Goal: Task Accomplishment & Management: Use online tool/utility

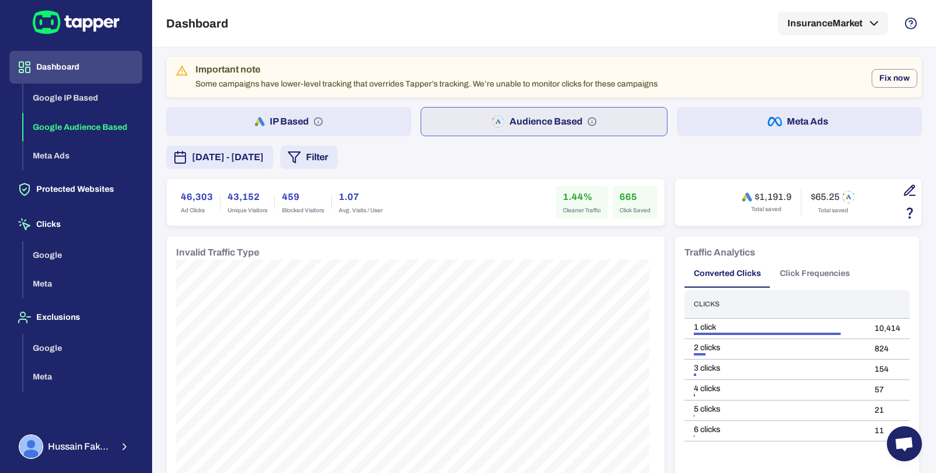
click at [349, 118] on button "IP Based" at bounding box center [288, 121] width 245 height 29
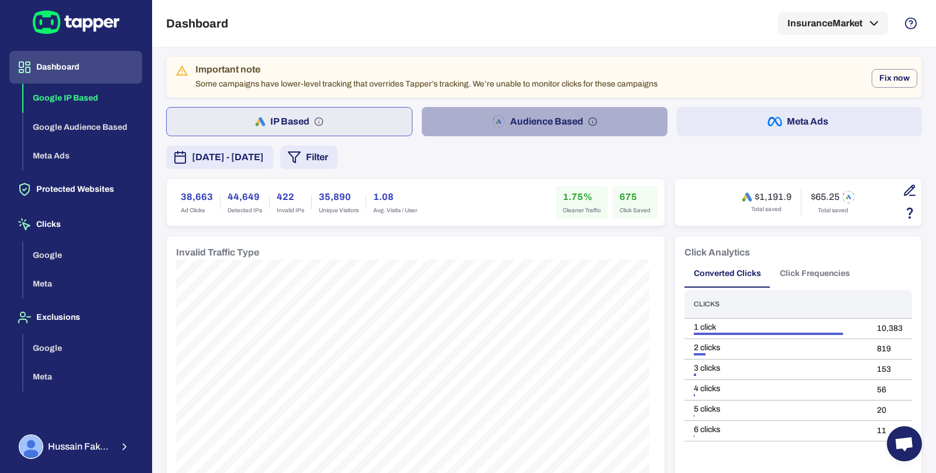
click at [625, 129] on button "Audience Based" at bounding box center [544, 121] width 245 height 29
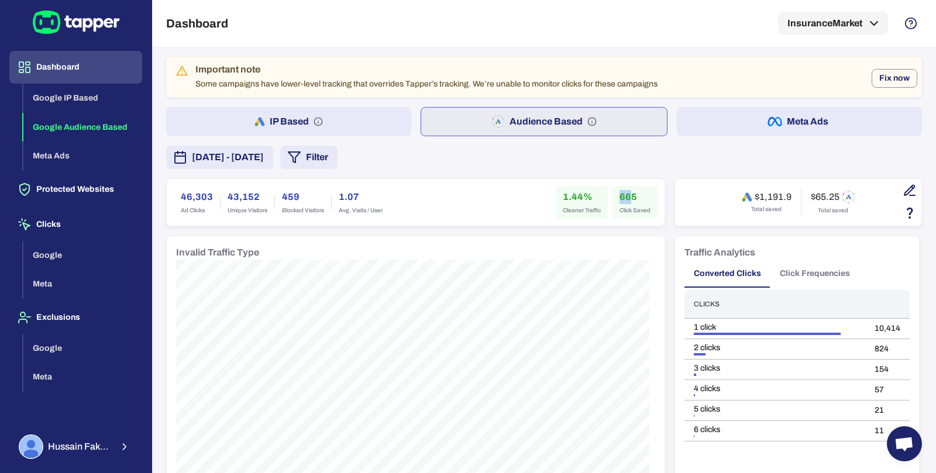
drag, startPoint x: 612, startPoint y: 196, endPoint x: 627, endPoint y: 196, distance: 15.2
click at [627, 196] on div "665 Click Saved" at bounding box center [635, 202] width 45 height 33
click at [273, 164] on button "[DATE] - [DATE]" at bounding box center [219, 157] width 107 height 23
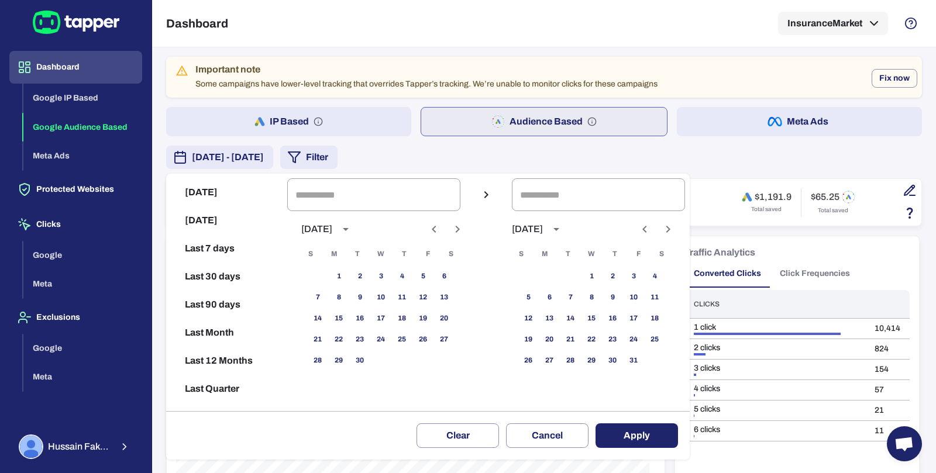
click at [465, 231] on icon "Next month" at bounding box center [458, 229] width 14 height 14
click at [441, 229] on icon "Previous month" at bounding box center [434, 229] width 14 height 14
click at [430, 280] on button "1" at bounding box center [423, 276] width 21 height 21
type input "**********"
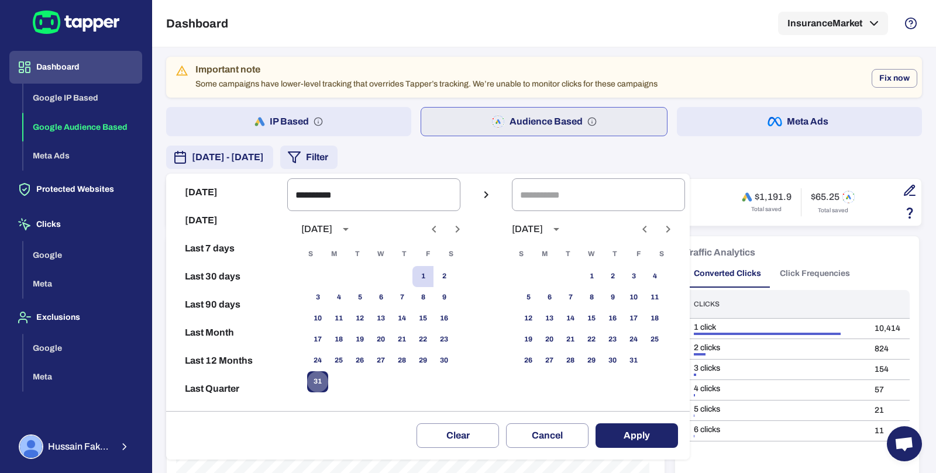
click at [325, 376] on button "31" at bounding box center [317, 382] width 21 height 21
type input "**********"
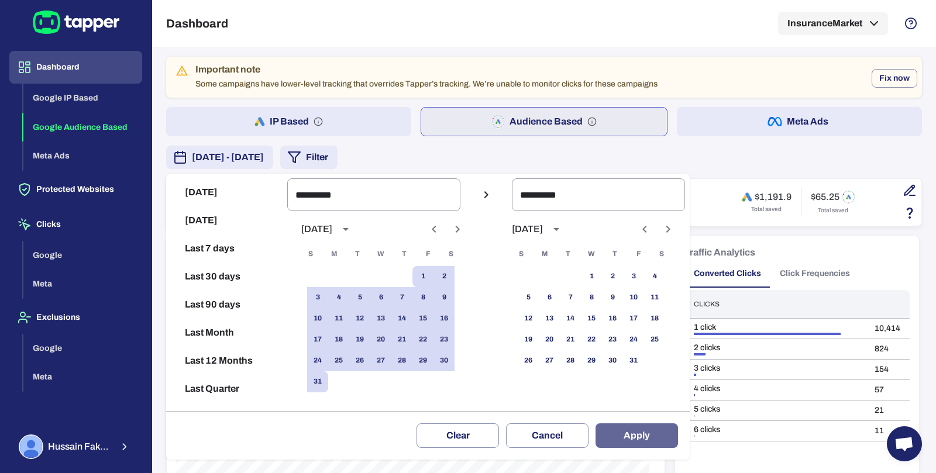
click at [614, 435] on button "Apply" at bounding box center [637, 436] width 83 height 25
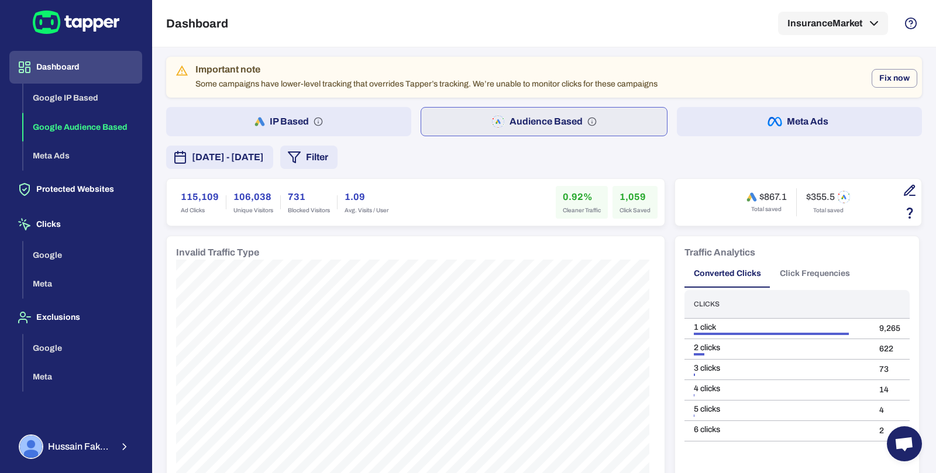
click at [631, 200] on h6 "1,059" at bounding box center [635, 197] width 31 height 14
click at [376, 125] on button "IP Based" at bounding box center [288, 121] width 245 height 29
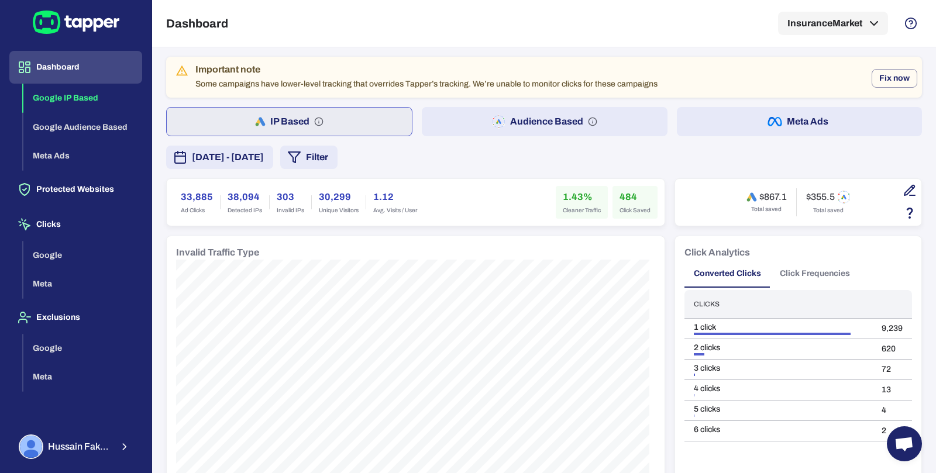
click at [474, 116] on button "Audience Based" at bounding box center [544, 121] width 245 height 29
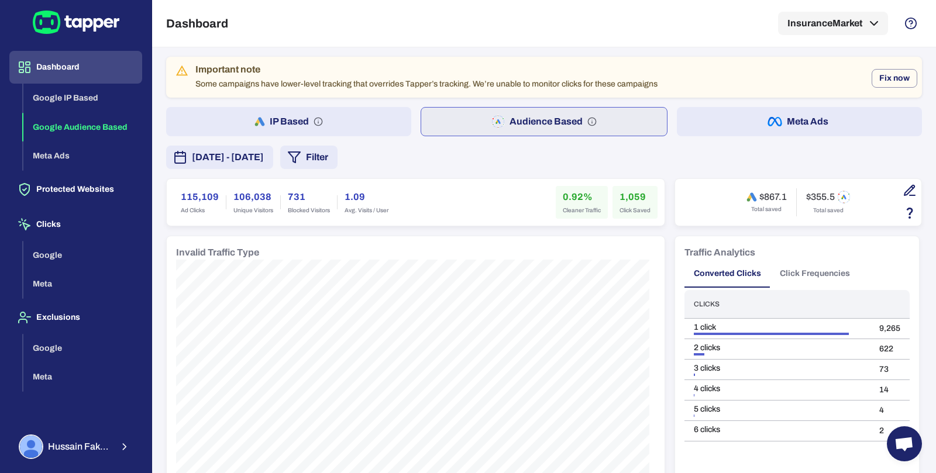
click at [342, 126] on button "IP Based" at bounding box center [288, 121] width 245 height 29
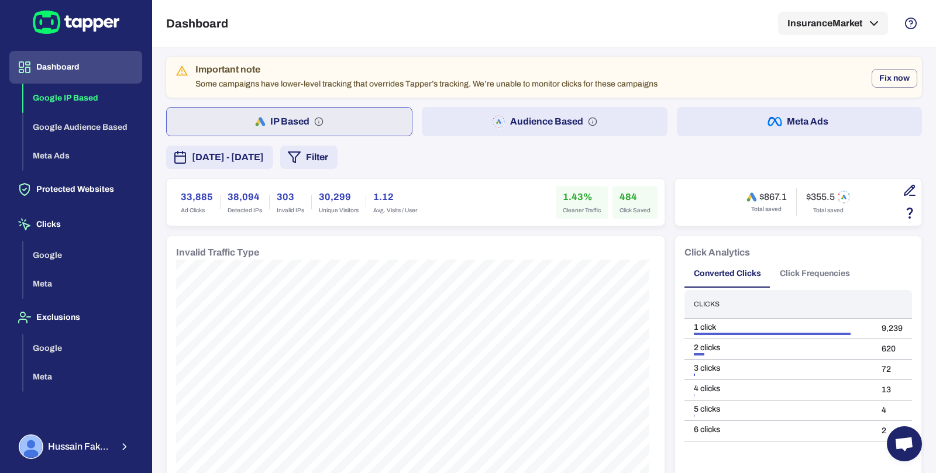
click at [431, 119] on button "Audience Based" at bounding box center [544, 121] width 245 height 29
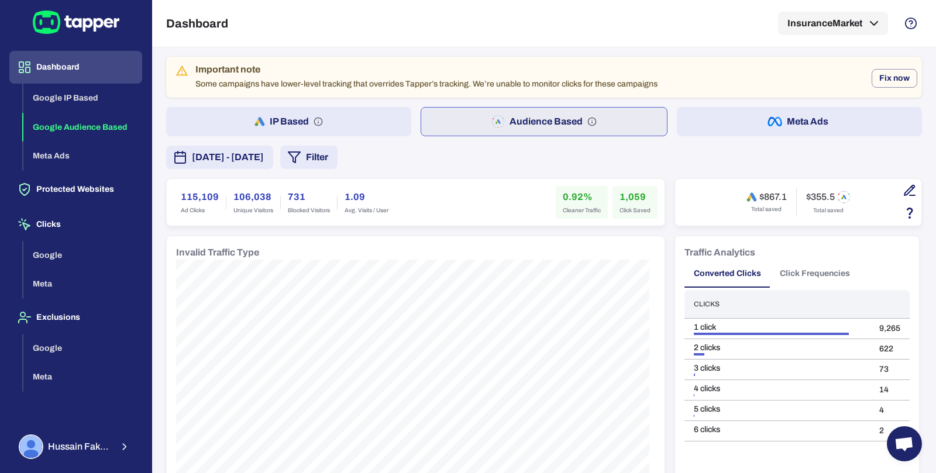
click at [273, 164] on button "[DATE] - [DATE]" at bounding box center [219, 157] width 107 height 23
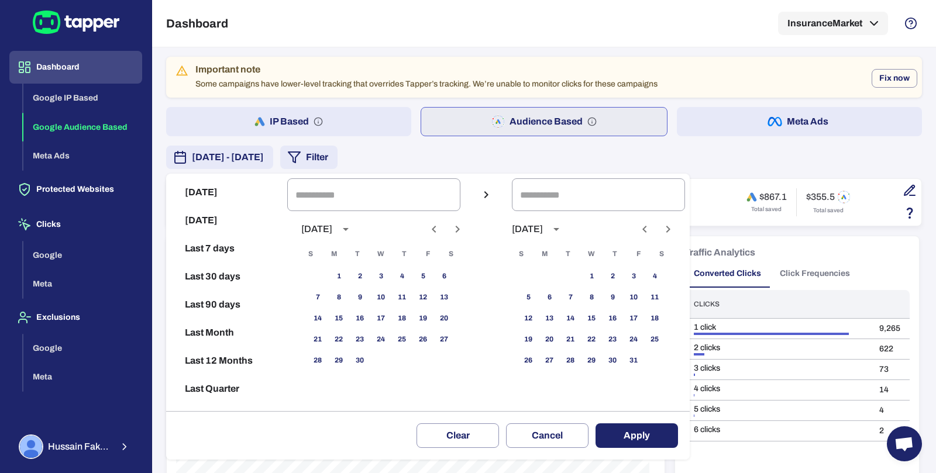
click at [458, 166] on div at bounding box center [468, 236] width 936 height 473
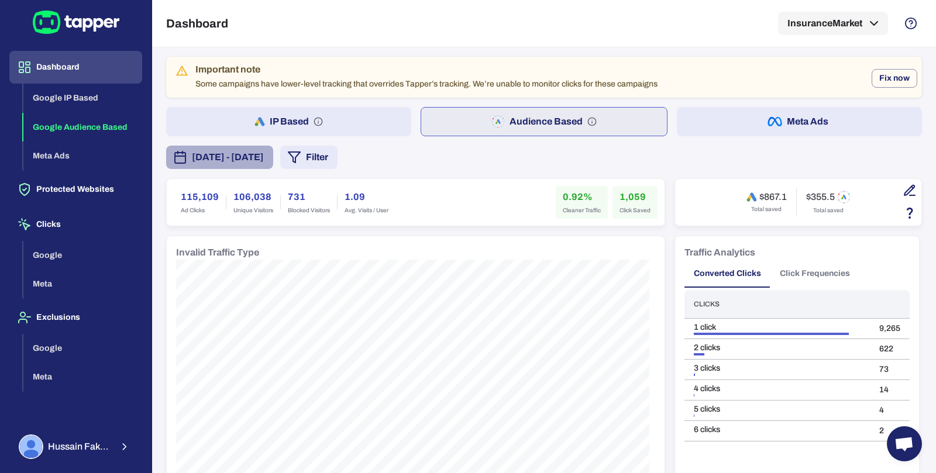
click at [264, 162] on span "[DATE] - [DATE]" at bounding box center [228, 157] width 72 height 14
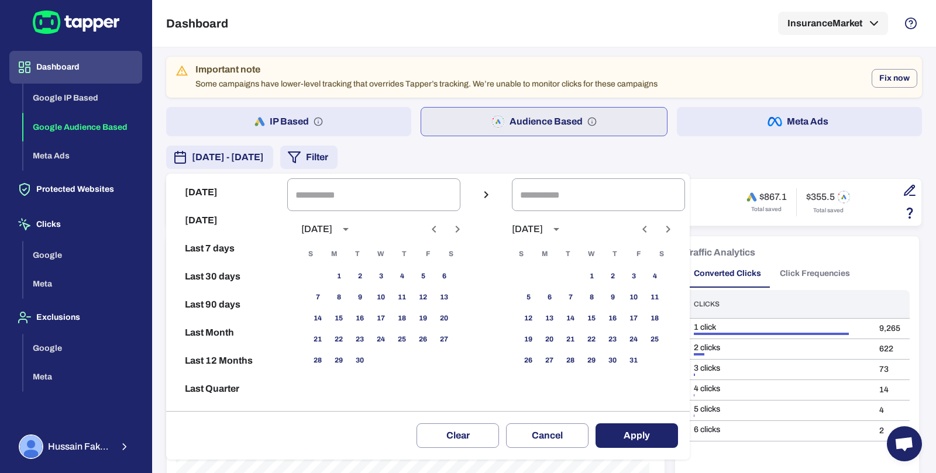
click at [444, 231] on button "Previous month" at bounding box center [434, 229] width 20 height 20
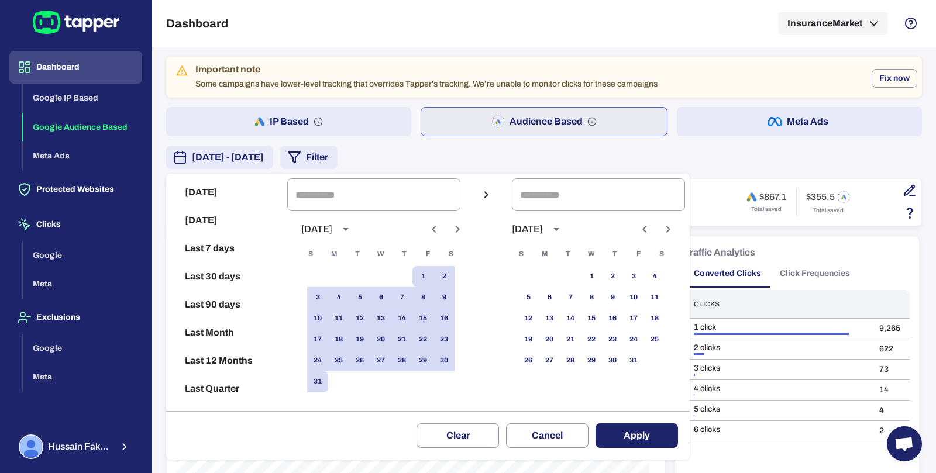
click at [441, 233] on icon "Previous month" at bounding box center [434, 229] width 14 height 14
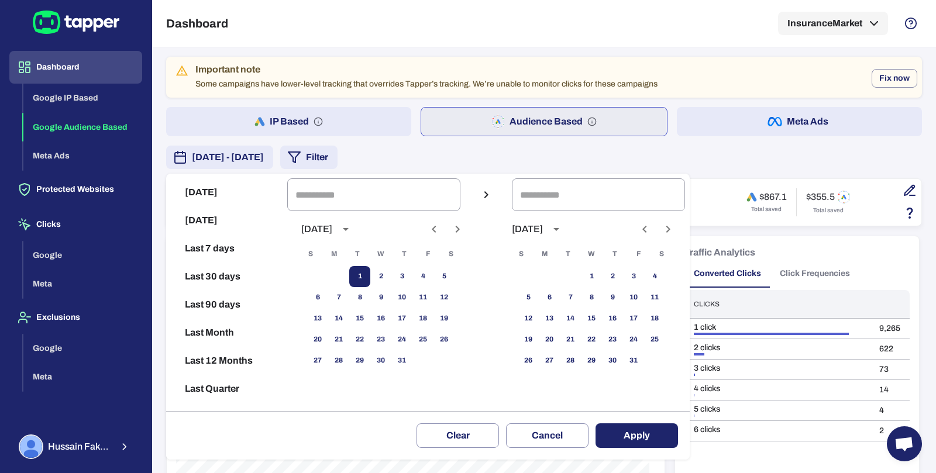
click at [366, 284] on button "1" at bounding box center [359, 276] width 21 height 21
type input "**********"
click at [413, 359] on button "31" at bounding box center [402, 361] width 21 height 21
type input "**********"
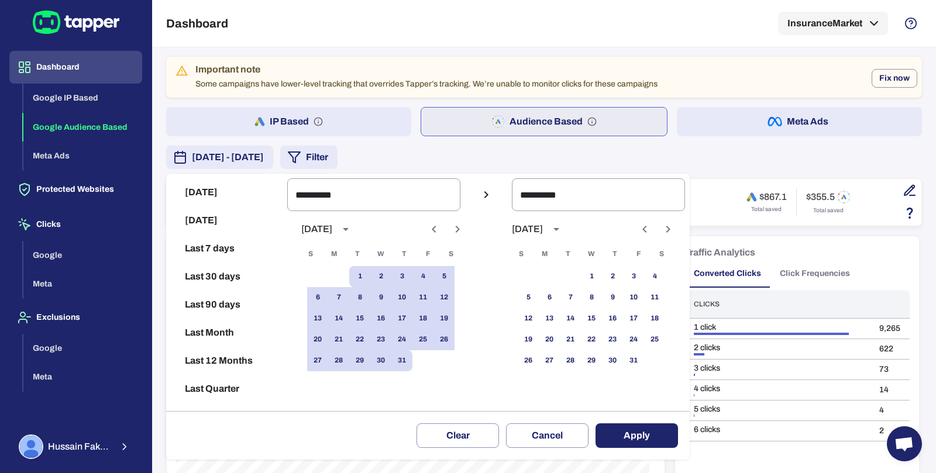
click at [633, 439] on button "Apply" at bounding box center [637, 436] width 83 height 25
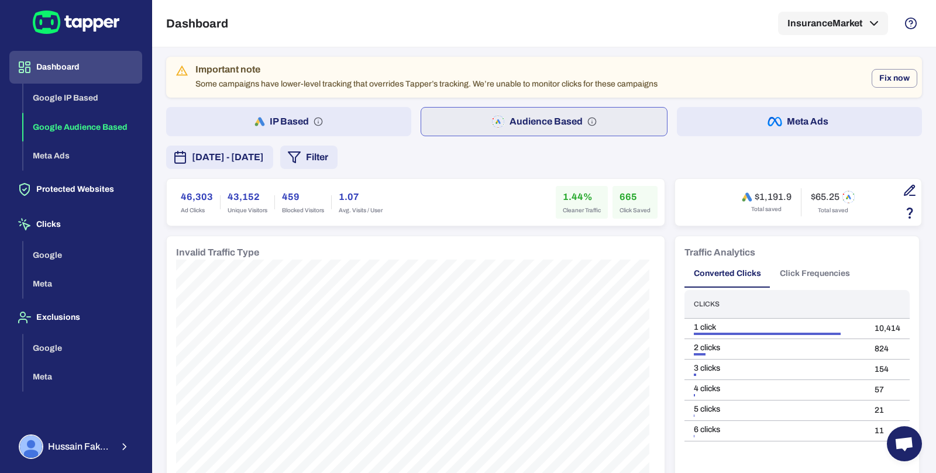
click at [622, 197] on h6 "665" at bounding box center [635, 197] width 31 height 14
click at [381, 121] on button "IP Based" at bounding box center [288, 121] width 245 height 29
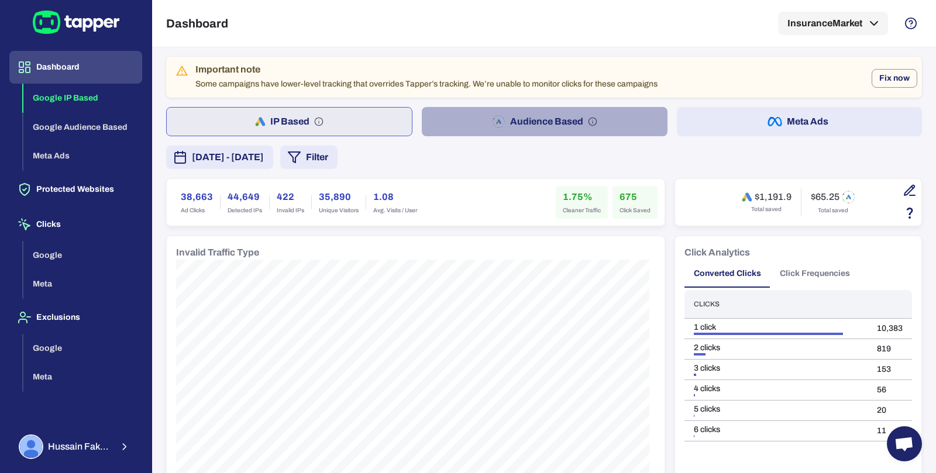
click at [626, 119] on button "Audience Based" at bounding box center [544, 121] width 245 height 29
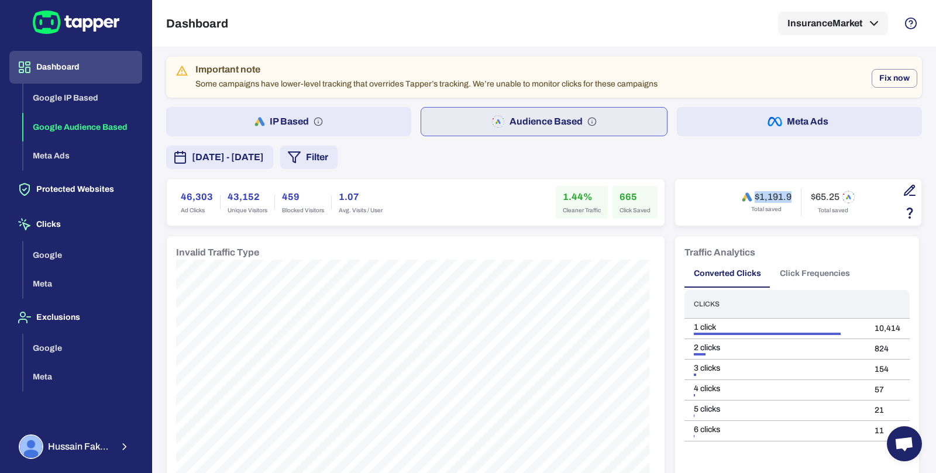
drag, startPoint x: 746, startPoint y: 195, endPoint x: 785, endPoint y: 196, distance: 39.8
click at [785, 196] on div "$1,191.9 Total saved $65.25 Total saved" at bounding box center [799, 202] width 114 height 28
drag, startPoint x: 802, startPoint y: 195, endPoint x: 835, endPoint y: 197, distance: 33.4
click at [835, 197] on div "$1,191.9 Total saved $65.25 Total saved" at bounding box center [799, 202] width 114 height 28
click at [386, 120] on button "IP Based" at bounding box center [288, 121] width 245 height 29
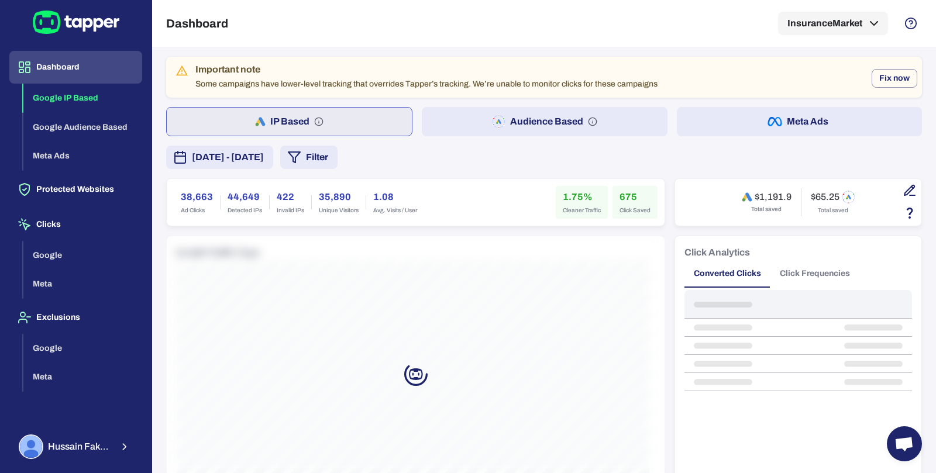
click at [451, 123] on button "Audience Based" at bounding box center [544, 121] width 245 height 29
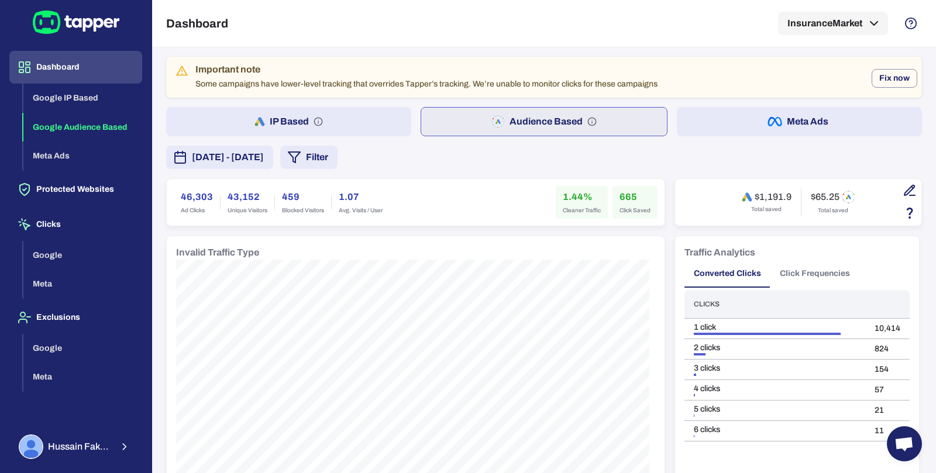
click at [358, 126] on button "IP Based" at bounding box center [288, 121] width 245 height 29
click at [633, 208] on span "Click Saved" at bounding box center [635, 211] width 31 height 8
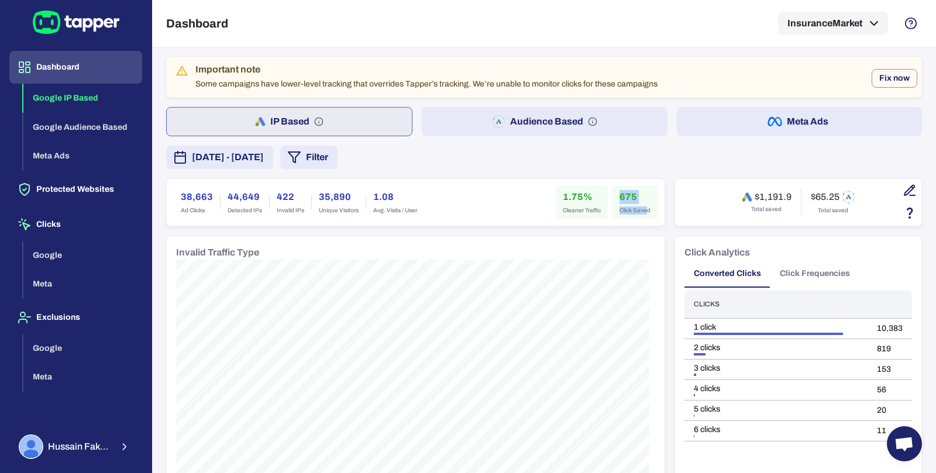
drag, startPoint x: 615, startPoint y: 188, endPoint x: 643, endPoint y: 213, distance: 37.7
click at [643, 213] on div "675 Click Saved" at bounding box center [635, 202] width 45 height 33
click at [468, 118] on button "Audience Based" at bounding box center [544, 121] width 245 height 29
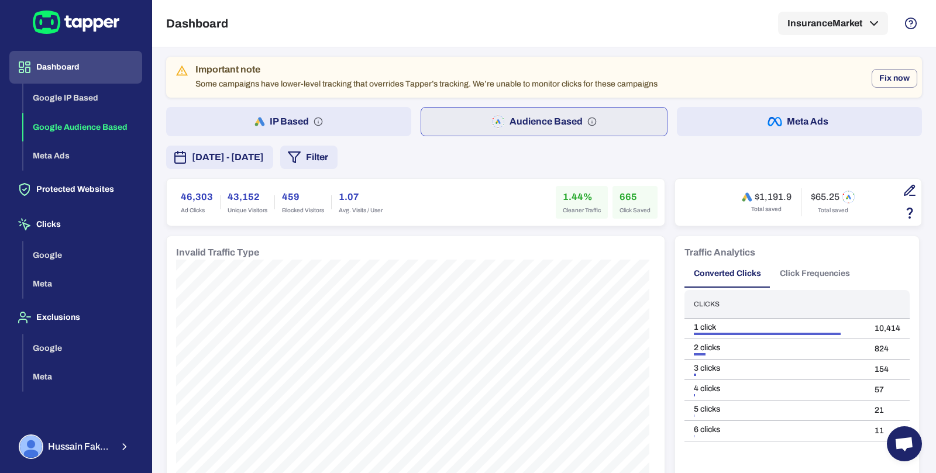
click at [338, 162] on button "Filter" at bounding box center [308, 157] width 57 height 23
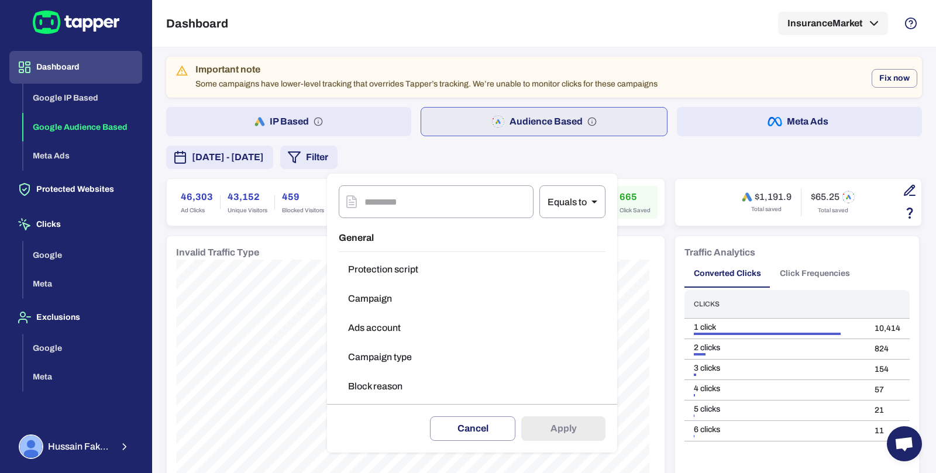
click at [388, 352] on button "Campaign type" at bounding box center [472, 357] width 267 height 23
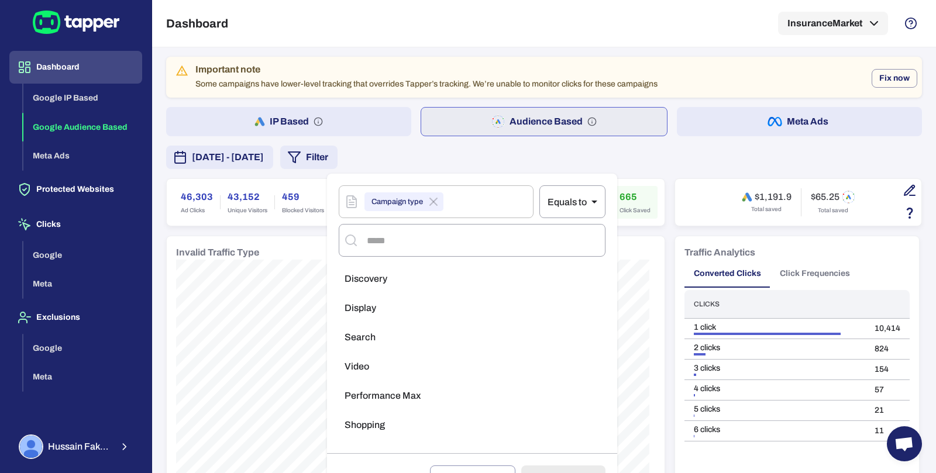
click at [380, 360] on li "Video" at bounding box center [472, 366] width 267 height 23
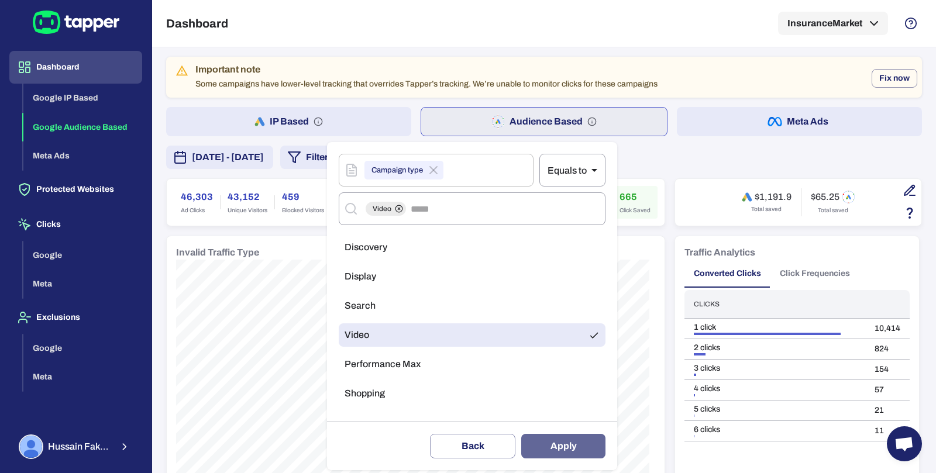
click at [545, 448] on button "Apply" at bounding box center [563, 446] width 84 height 25
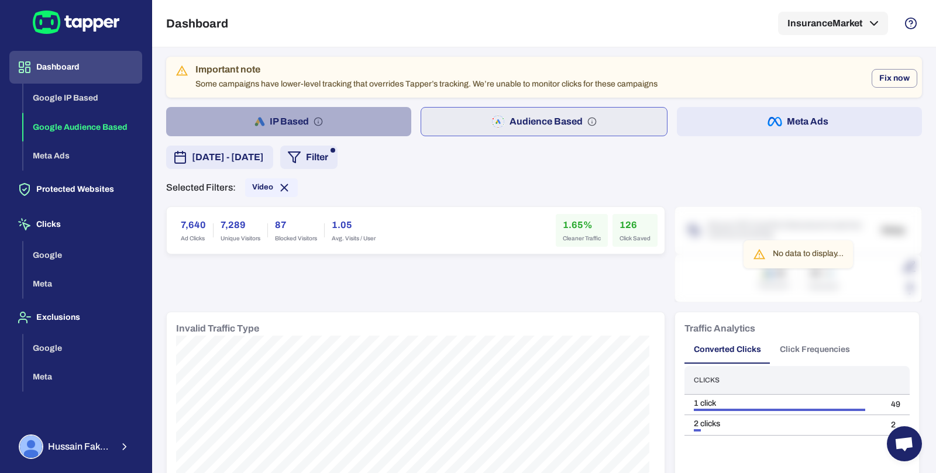
click at [359, 111] on button "IP Based" at bounding box center [288, 121] width 245 height 29
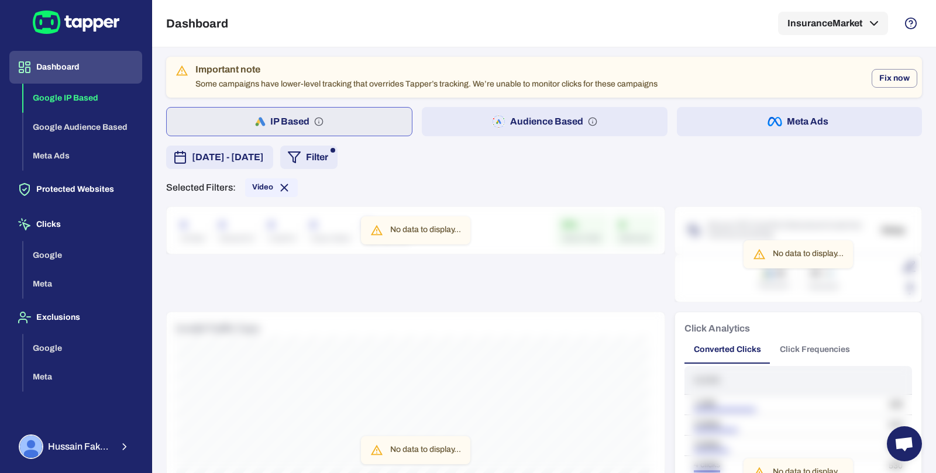
click at [461, 126] on button "Audience Based" at bounding box center [544, 121] width 245 height 29
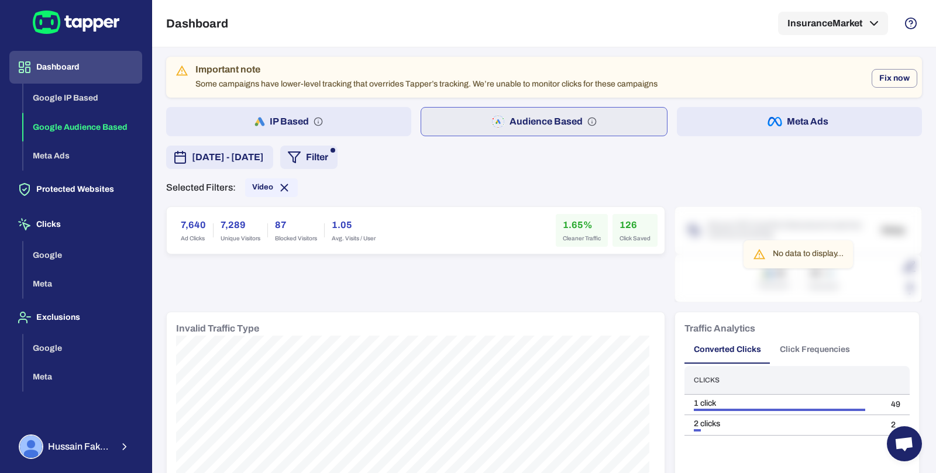
click at [362, 122] on button "IP Based" at bounding box center [288, 121] width 245 height 29
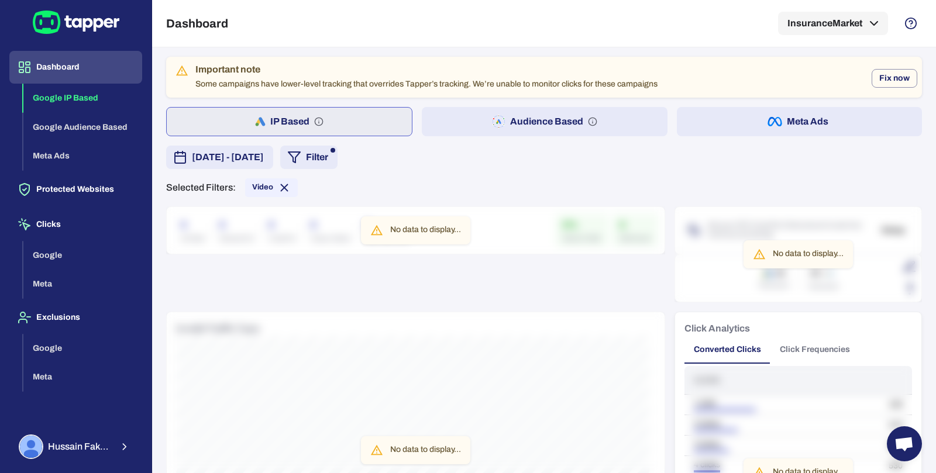
click at [444, 122] on button "Audience Based" at bounding box center [544, 121] width 245 height 29
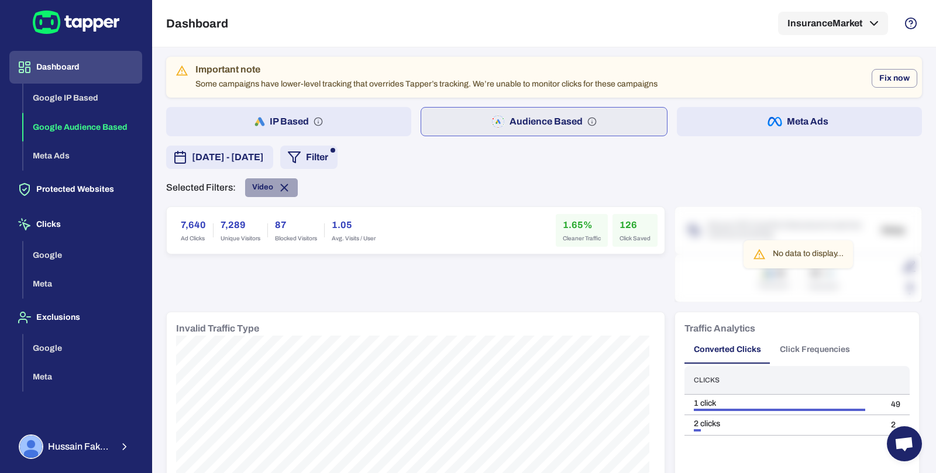
click at [284, 184] on icon at bounding box center [284, 187] width 13 height 13
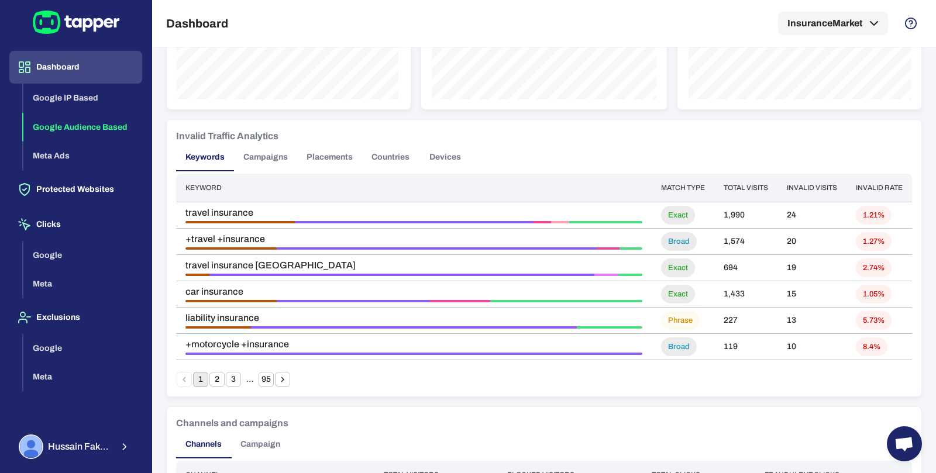
scroll to position [910, 0]
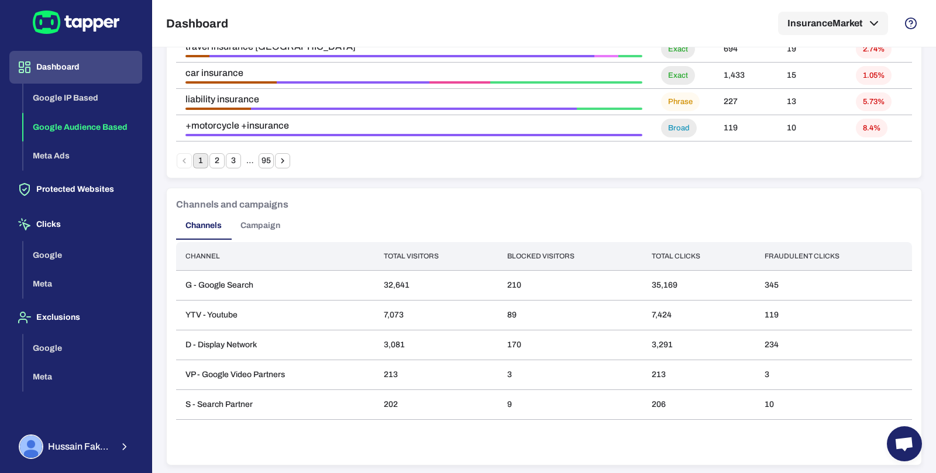
click at [263, 227] on button "Campaign" at bounding box center [260, 226] width 59 height 28
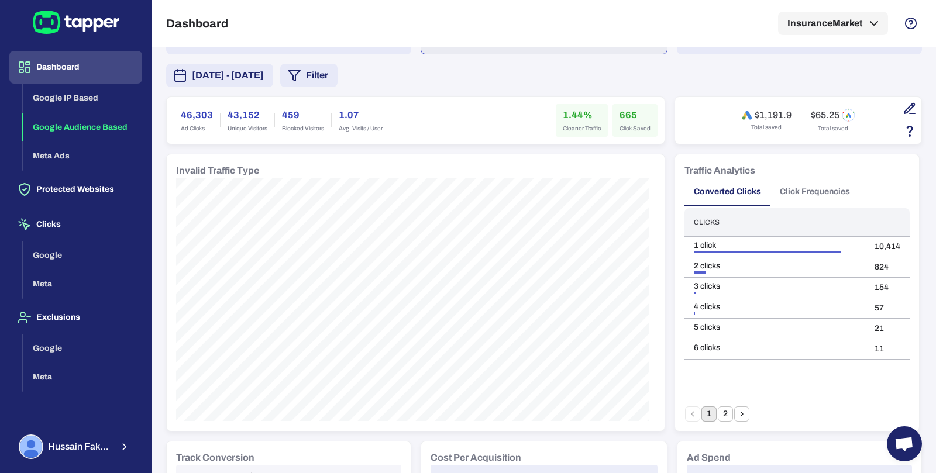
scroll to position [0, 0]
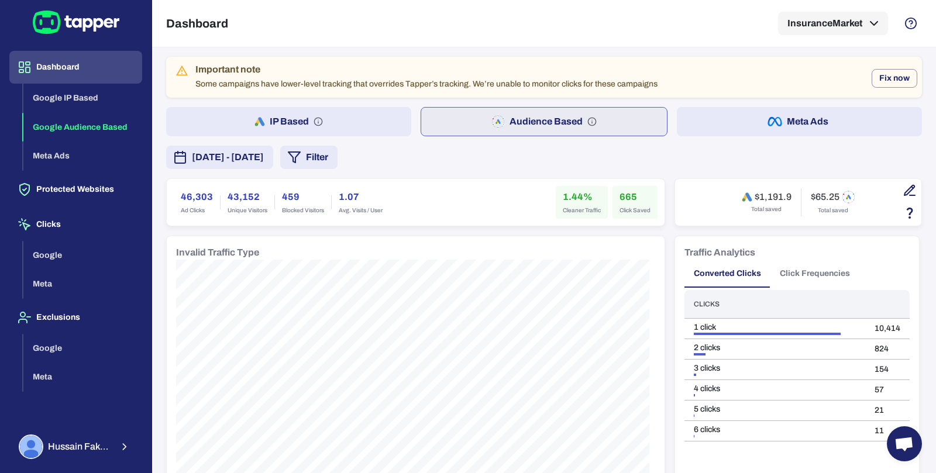
click at [338, 164] on button "Filter" at bounding box center [308, 157] width 57 height 23
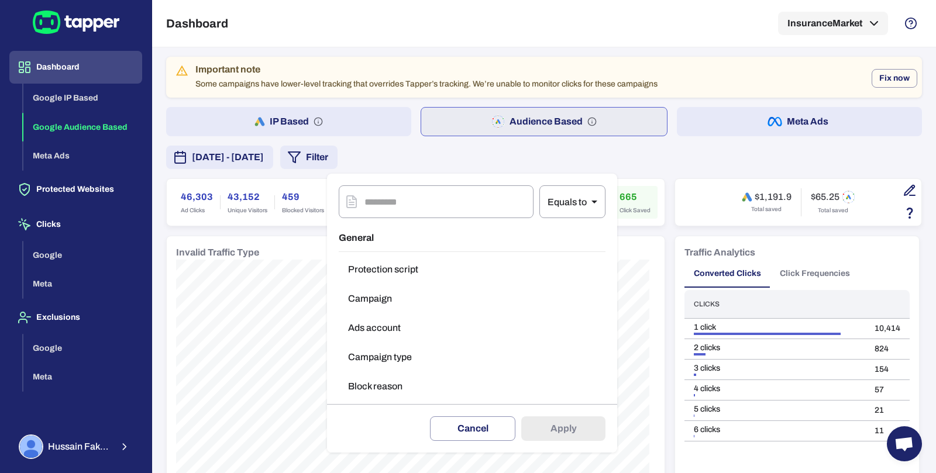
click at [377, 360] on button "Campaign type" at bounding box center [472, 357] width 267 height 23
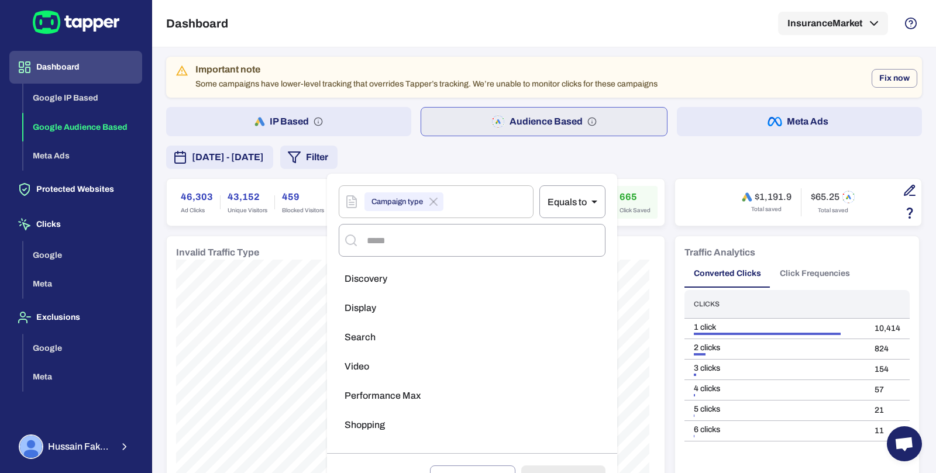
click at [380, 367] on li "Video" at bounding box center [472, 366] width 267 height 23
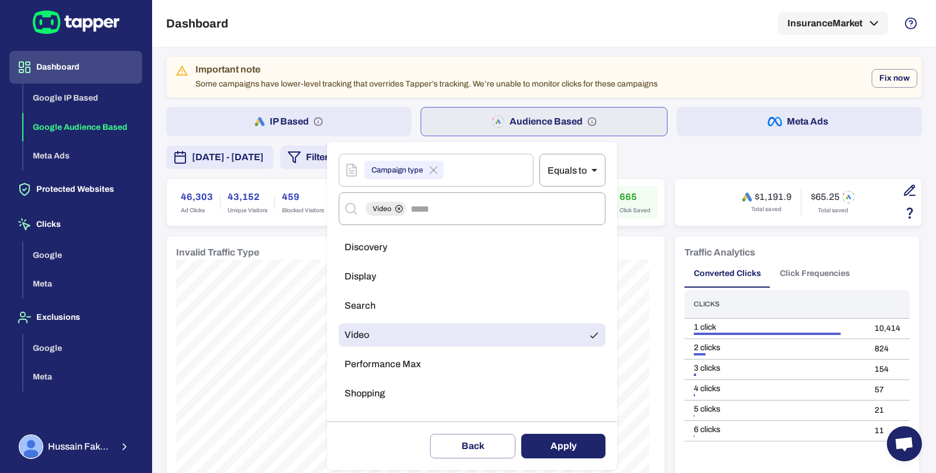
click at [569, 452] on button "Apply" at bounding box center [563, 446] width 84 height 25
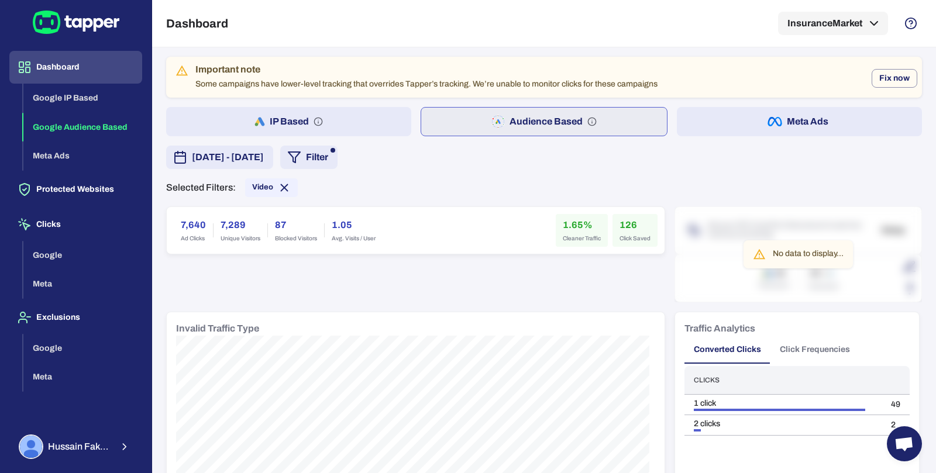
click at [349, 133] on button "IP Based" at bounding box center [288, 121] width 245 height 29
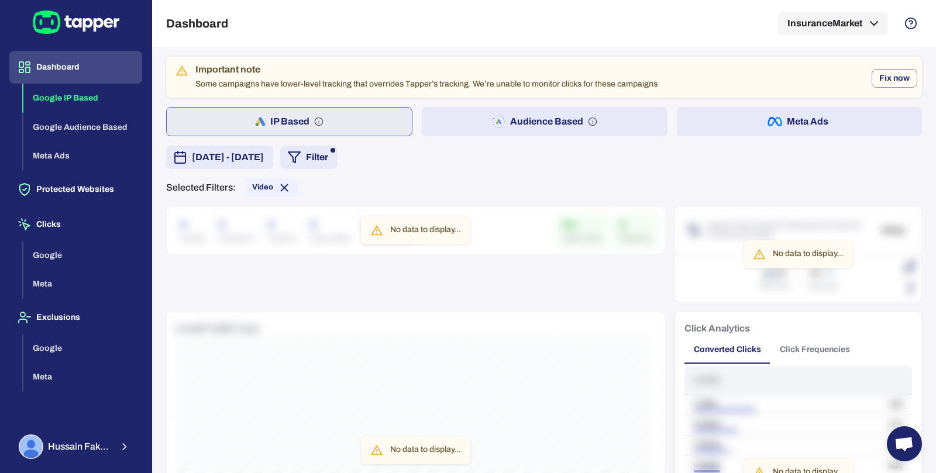
click at [442, 123] on button "Audience Based" at bounding box center [544, 121] width 245 height 29
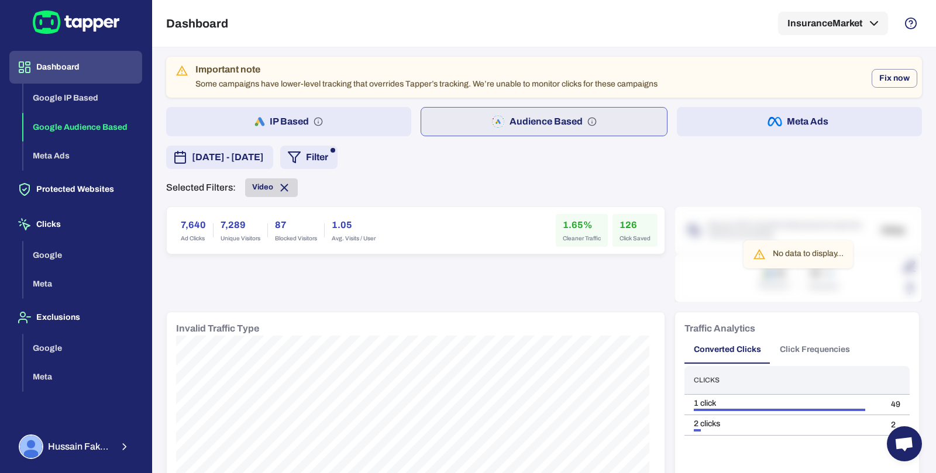
click at [284, 188] on icon at bounding box center [285, 187] width 6 height 6
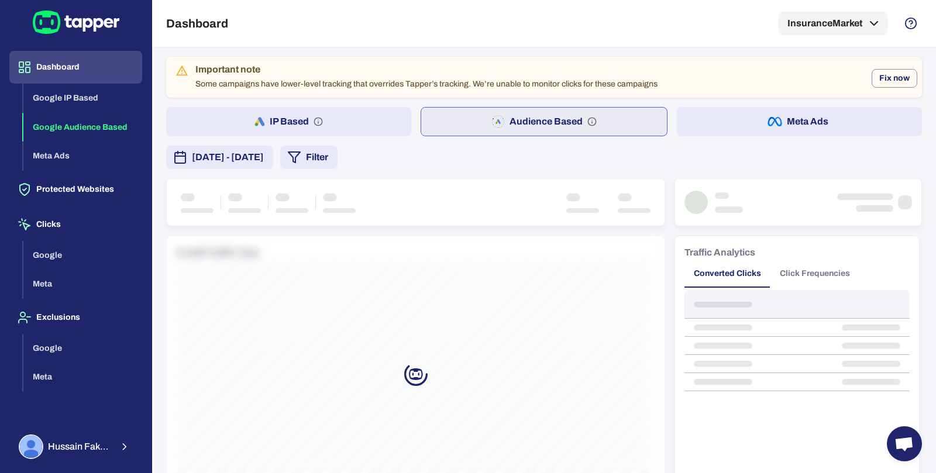
click at [264, 162] on span "[DATE] - [DATE]" at bounding box center [228, 157] width 72 height 14
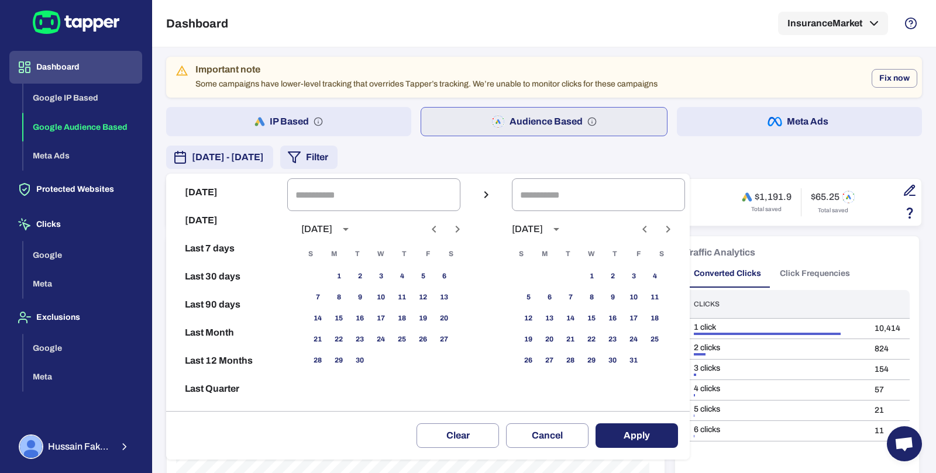
click at [444, 236] on button "Previous month" at bounding box center [434, 229] width 20 height 20
click at [426, 272] on button "1" at bounding box center [423, 276] width 21 height 21
type input "**********"
click at [318, 386] on button "31" at bounding box center [317, 382] width 21 height 21
type input "**********"
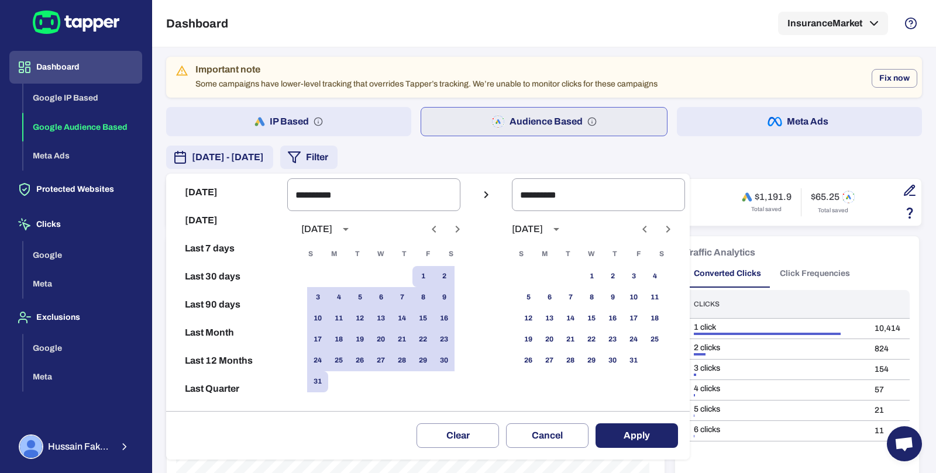
click at [612, 431] on button "Apply" at bounding box center [637, 436] width 83 height 25
